Goal: Transaction & Acquisition: Purchase product/service

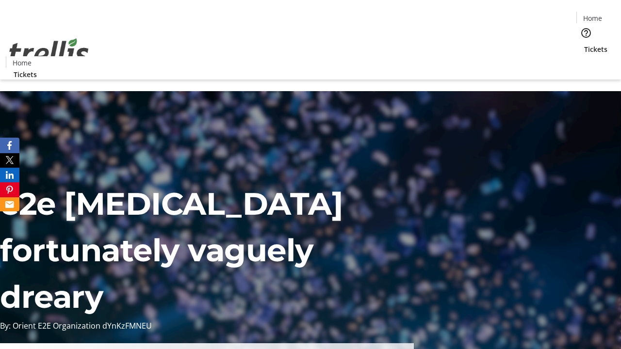
click at [584, 44] on span "Tickets" at bounding box center [595, 49] width 23 height 10
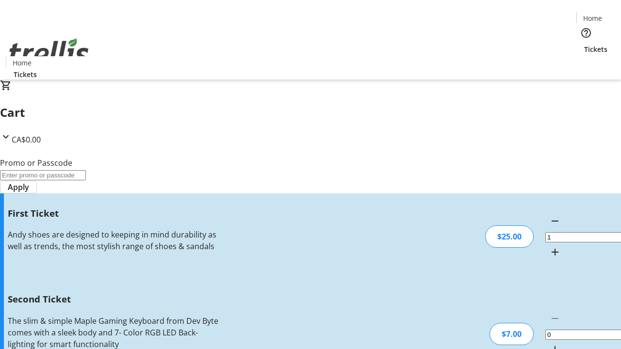
click at [549, 344] on mat-icon "Increment by one" at bounding box center [555, 350] width 12 height 12
type input "2"
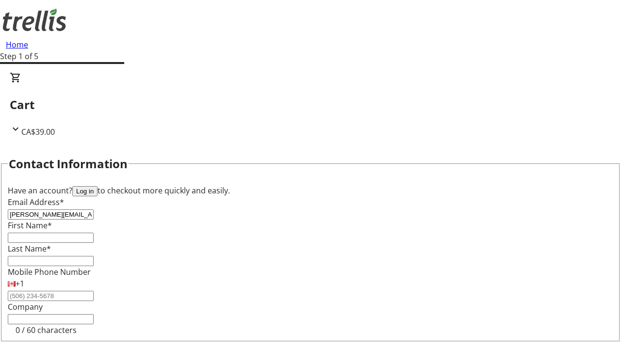
type input "[PERSON_NAME][EMAIL_ADDRESS][DOMAIN_NAME]"
type input "[PERSON_NAME]"
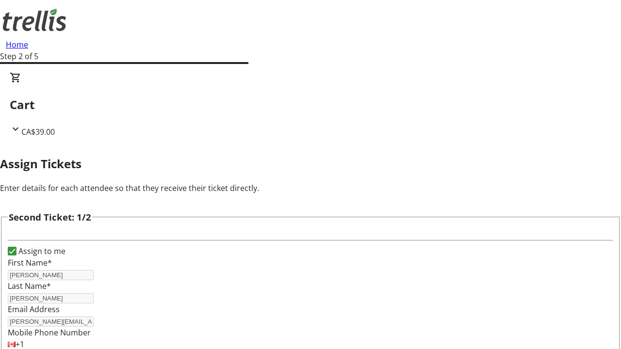
type input "[PERSON_NAME]"
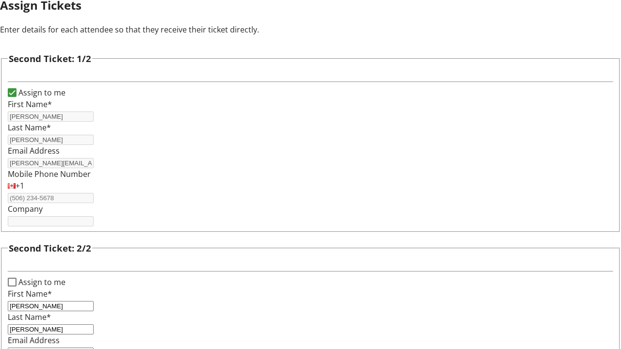
type input "[PERSON_NAME][EMAIL_ADDRESS][DOMAIN_NAME]"
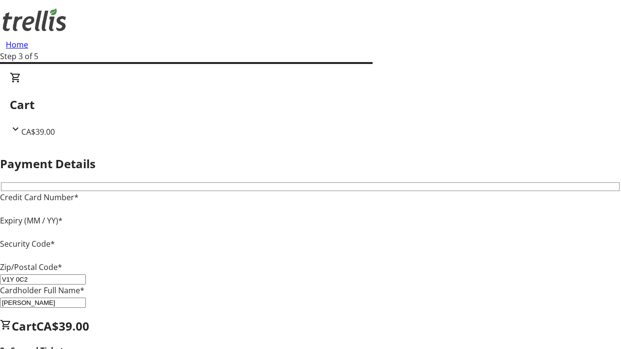
type input "V1Y 0C2"
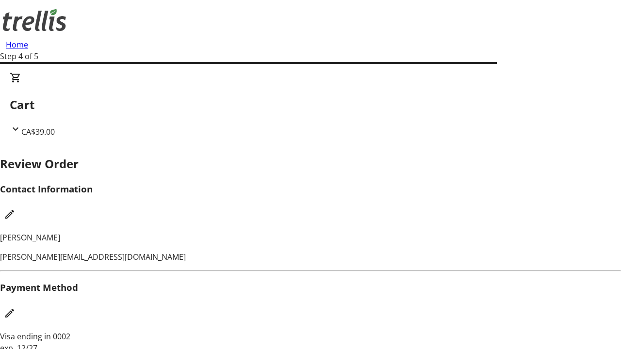
click at [16, 208] on mat-icon "Edit Contact Information" at bounding box center [10, 214] width 12 height 12
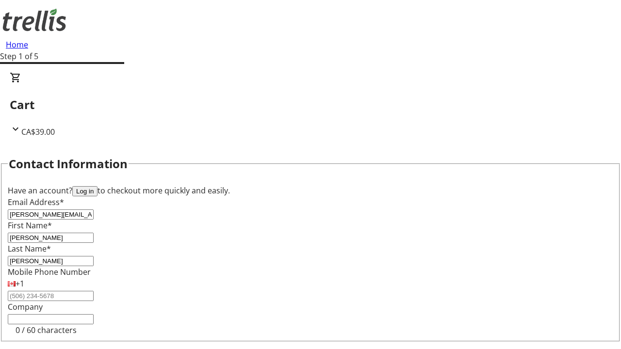
type input "[PERSON_NAME][EMAIL_ADDRESS][DOMAIN_NAME]"
type input "[PERSON_NAME]"
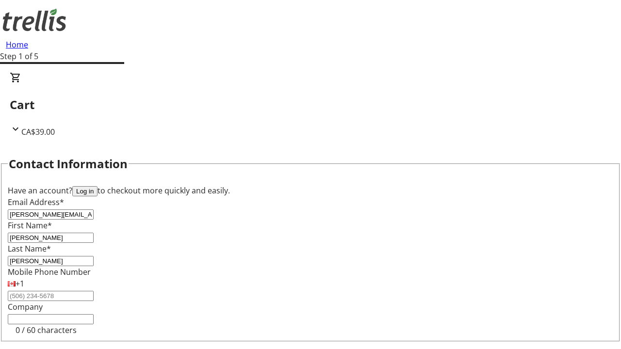
scroll to position [114, 0]
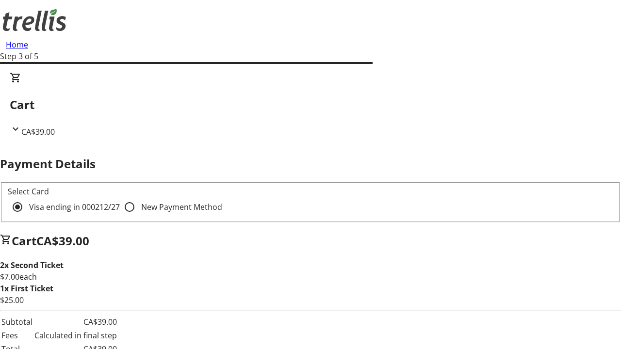
click at [120, 197] on input "New Payment Method" at bounding box center [129, 206] width 19 height 19
radio input "true"
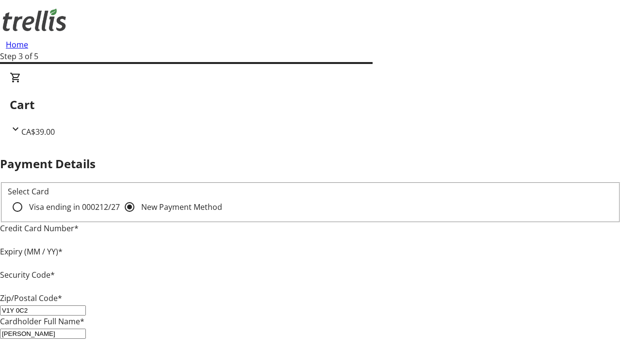
type input "V1Y 0C2"
